Goal: Information Seeking & Learning: Learn about a topic

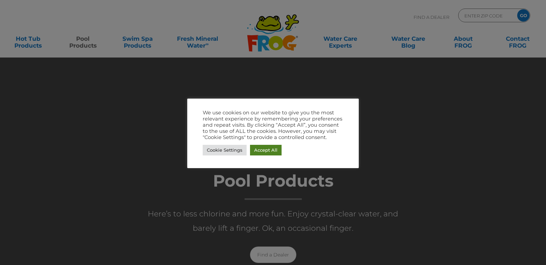
click at [265, 153] on link "Accept All" at bounding box center [266, 150] width 32 height 11
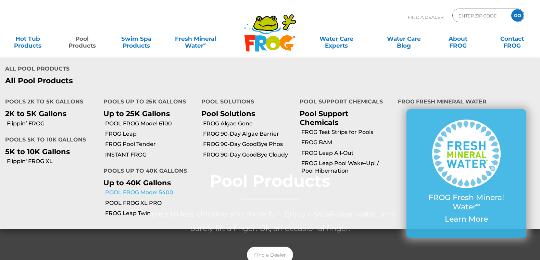
click at [141, 189] on link "POOL FROG Model 5400" at bounding box center [151, 193] width 92 height 8
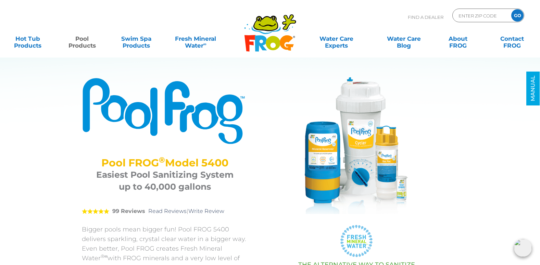
click at [389, 161] on img at bounding box center [356, 145] width 137 height 137
